Goal: Task Accomplishment & Management: Manage account settings

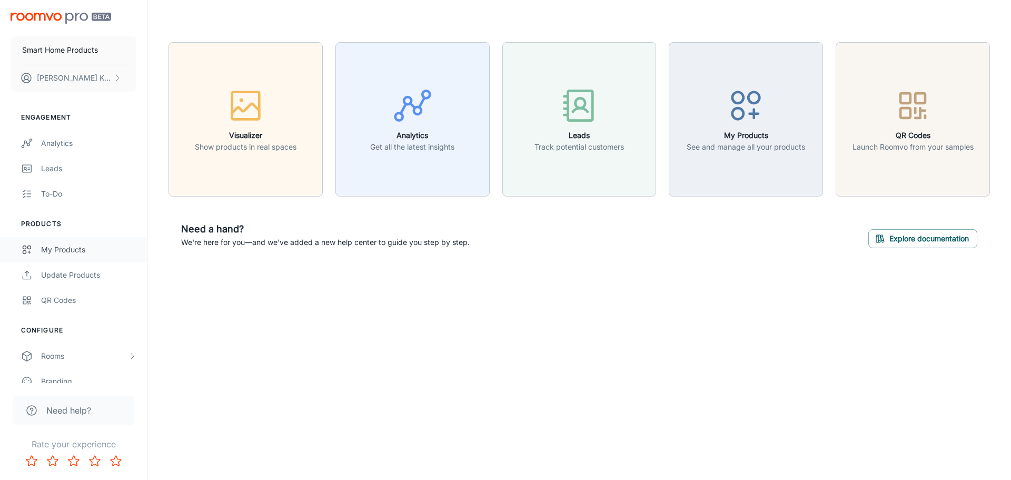
click at [83, 251] on div "My Products" at bounding box center [88, 250] width 95 height 12
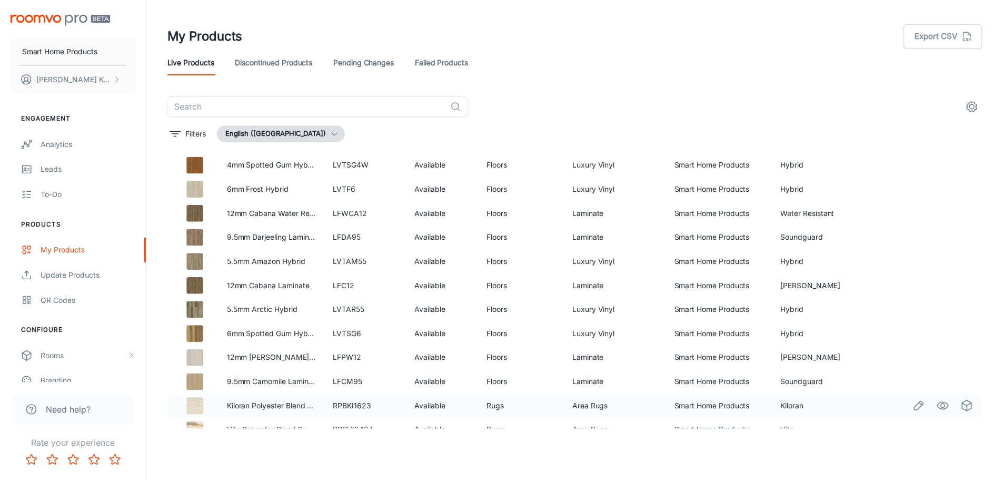
scroll to position [573, 0]
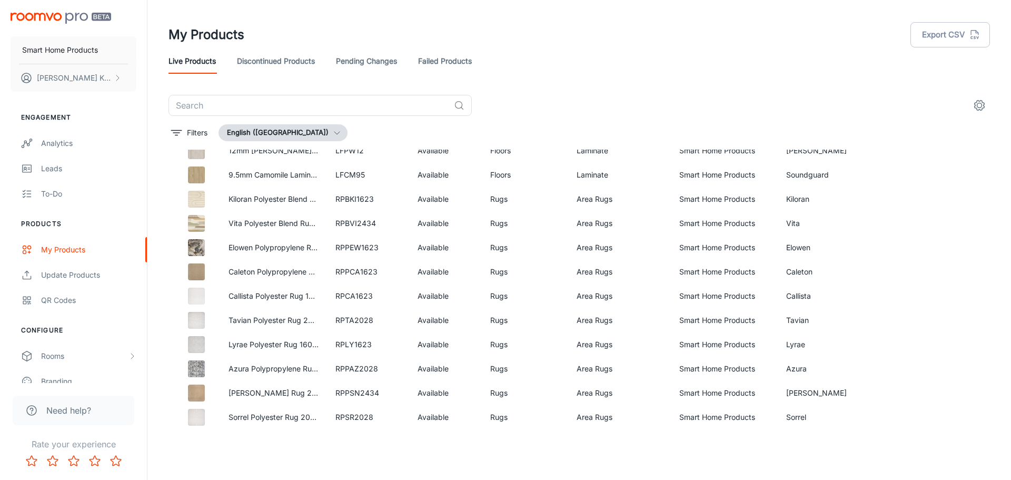
click at [378, 57] on link "Pending Changes" at bounding box center [366, 60] width 61 height 25
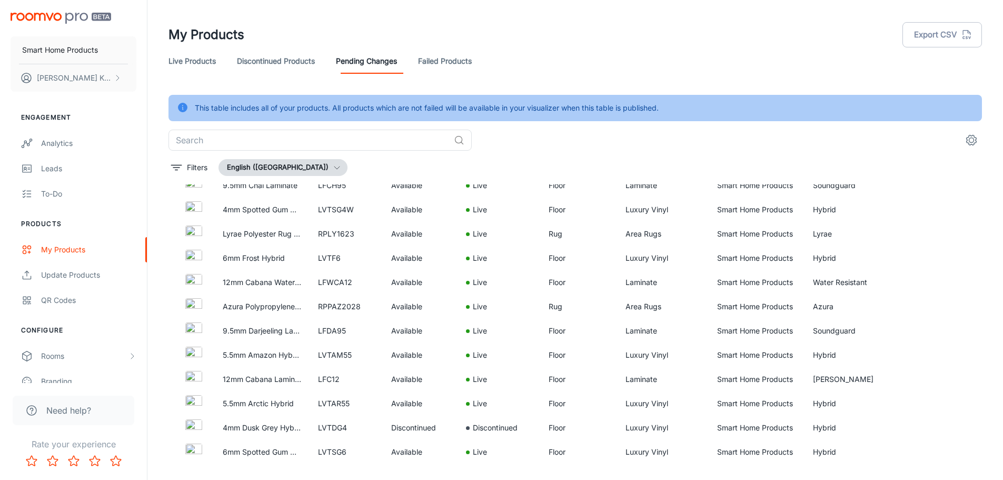
click at [454, 60] on link "Failed Products" at bounding box center [445, 60] width 54 height 25
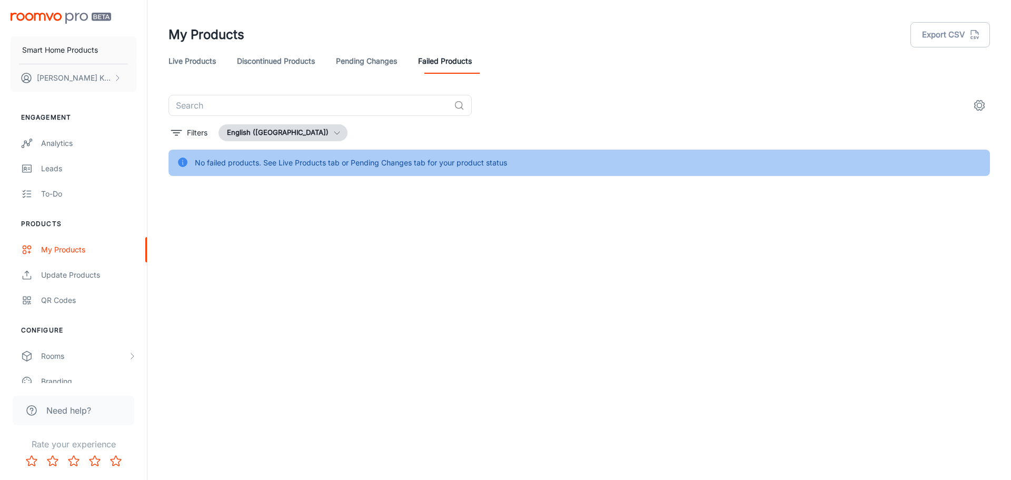
click at [294, 60] on link "Discontinued Products" at bounding box center [276, 60] width 78 height 25
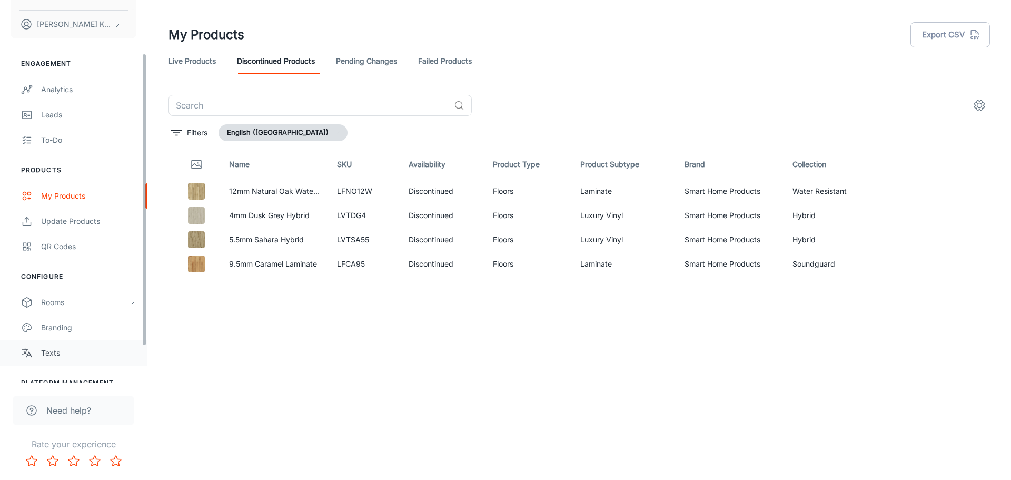
scroll to position [117, 0]
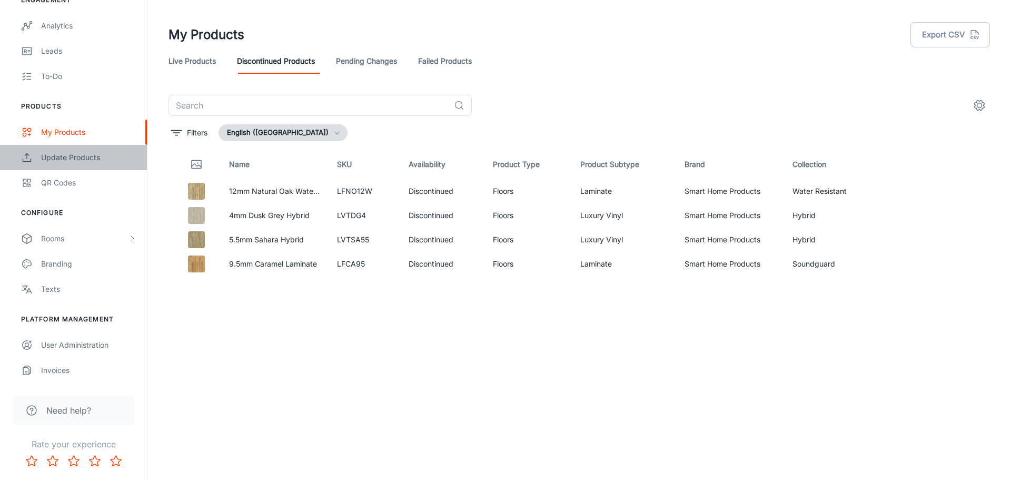
click at [57, 154] on div "Update Products" at bounding box center [88, 158] width 95 height 12
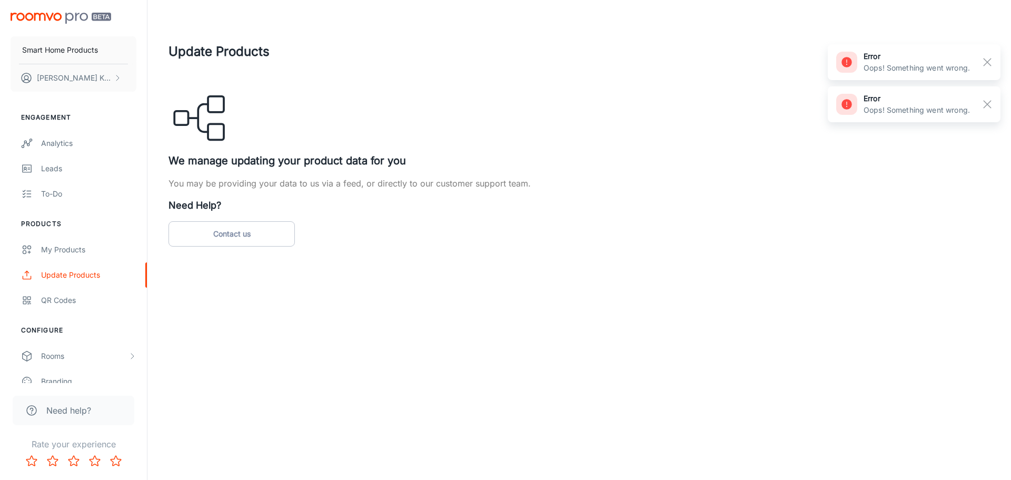
click at [410, 196] on div "Update Products We manage updating your product data for you You may be providi…" at bounding box center [580, 144] width 822 height 204
click at [430, 186] on p "You may be providing your data to us via a feed, or directly to our customer su…" at bounding box center [580, 183] width 822 height 13
